Goal: Check status: Check status

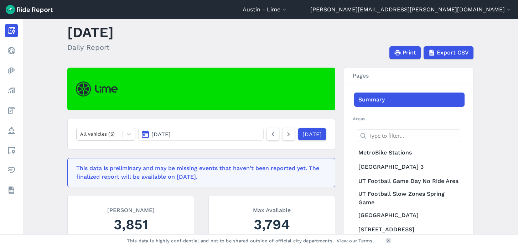
scroll to position [19, 0]
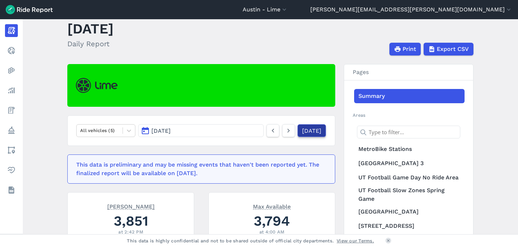
click at [318, 132] on link "[DATE]" at bounding box center [312, 130] width 29 height 13
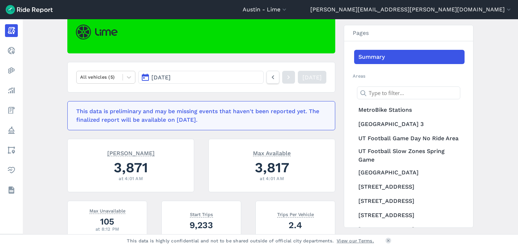
scroll to position [72, 0]
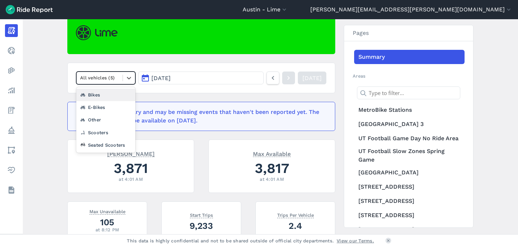
click at [112, 74] on div at bounding box center [99, 78] width 39 height 8
click at [106, 142] on div "Seated Scooters" at bounding box center [105, 145] width 59 height 12
click at [111, 80] on div at bounding box center [99, 78] width 39 height 8
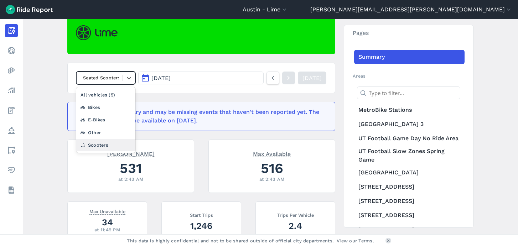
click at [106, 143] on div "Scooters" at bounding box center [105, 145] width 59 height 12
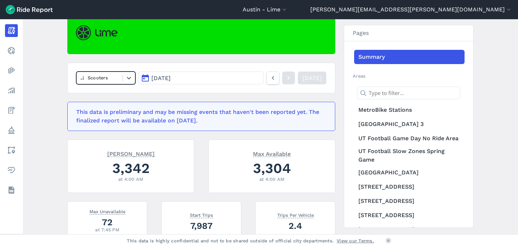
click at [113, 77] on div at bounding box center [99, 78] width 39 height 8
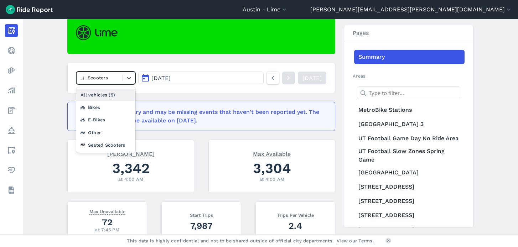
click at [101, 96] on div "All vehicles (5)" at bounding box center [105, 95] width 59 height 12
